Goal: Download file/media

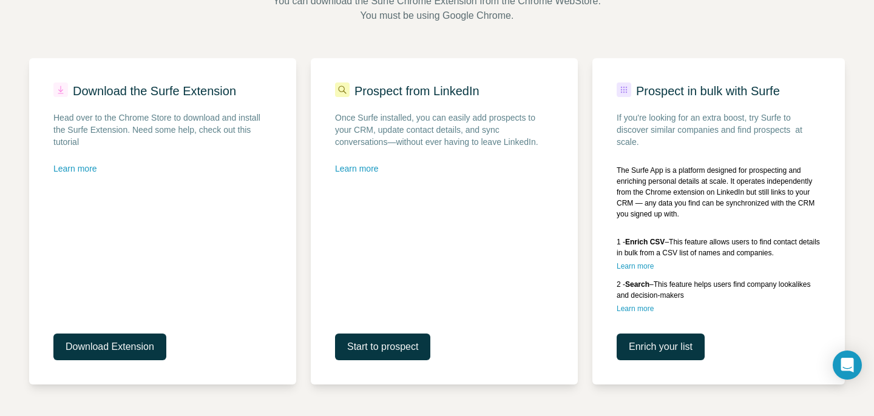
click at [567, 40] on div "Download the Surfe Extension Head over to the Chrome Store to download and inst…" at bounding box center [437, 204] width 816 height 362
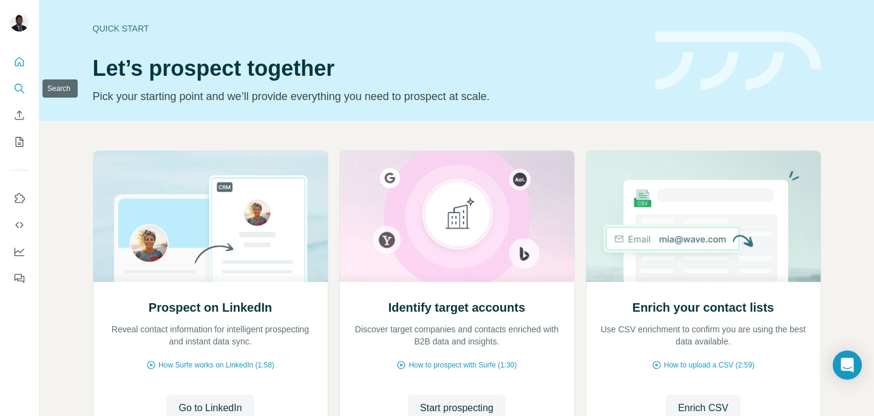
click at [16, 84] on icon "Search" at bounding box center [19, 88] width 8 height 8
